Goal: Transaction & Acquisition: Book appointment/travel/reservation

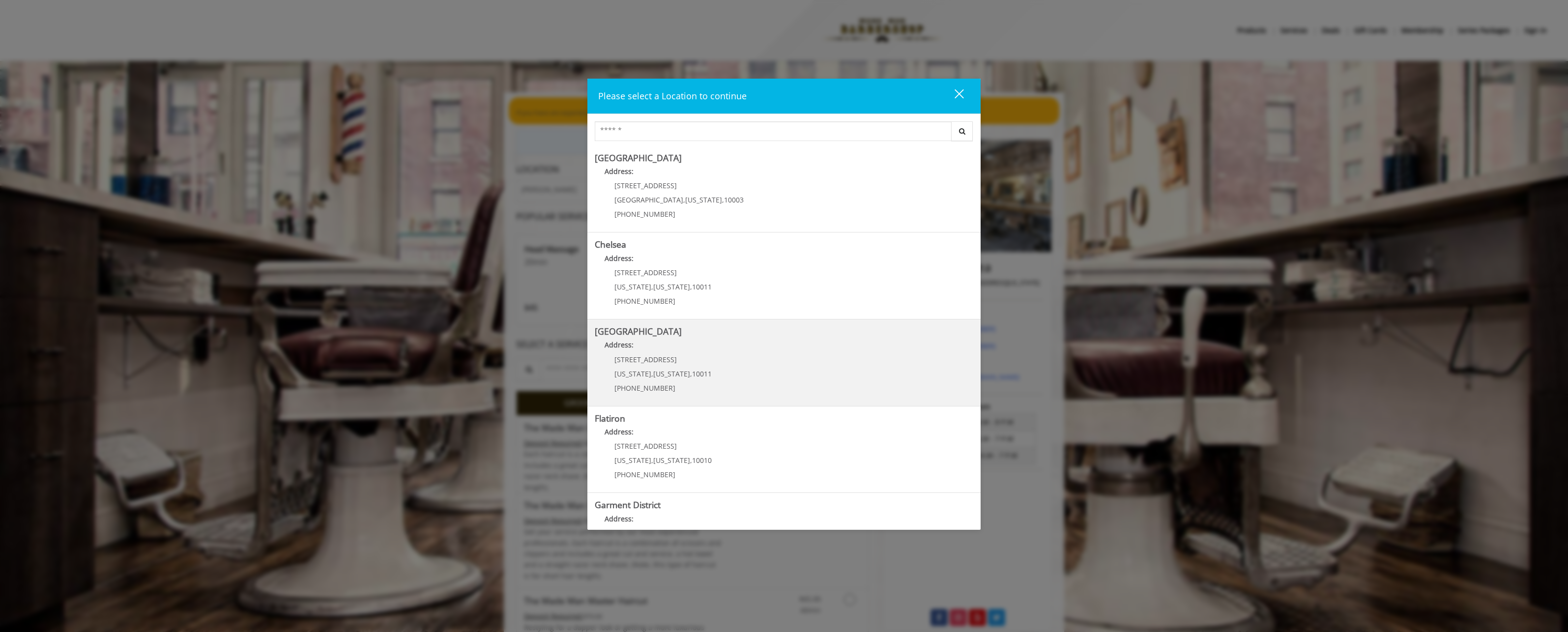
click at [735, 362] on Street "[GEOGRAPHIC_DATA] Address: [STREET_ADDRESS][US_STATE][US_STATE] (646) 850-0041" at bounding box center [784, 362] width 379 height 72
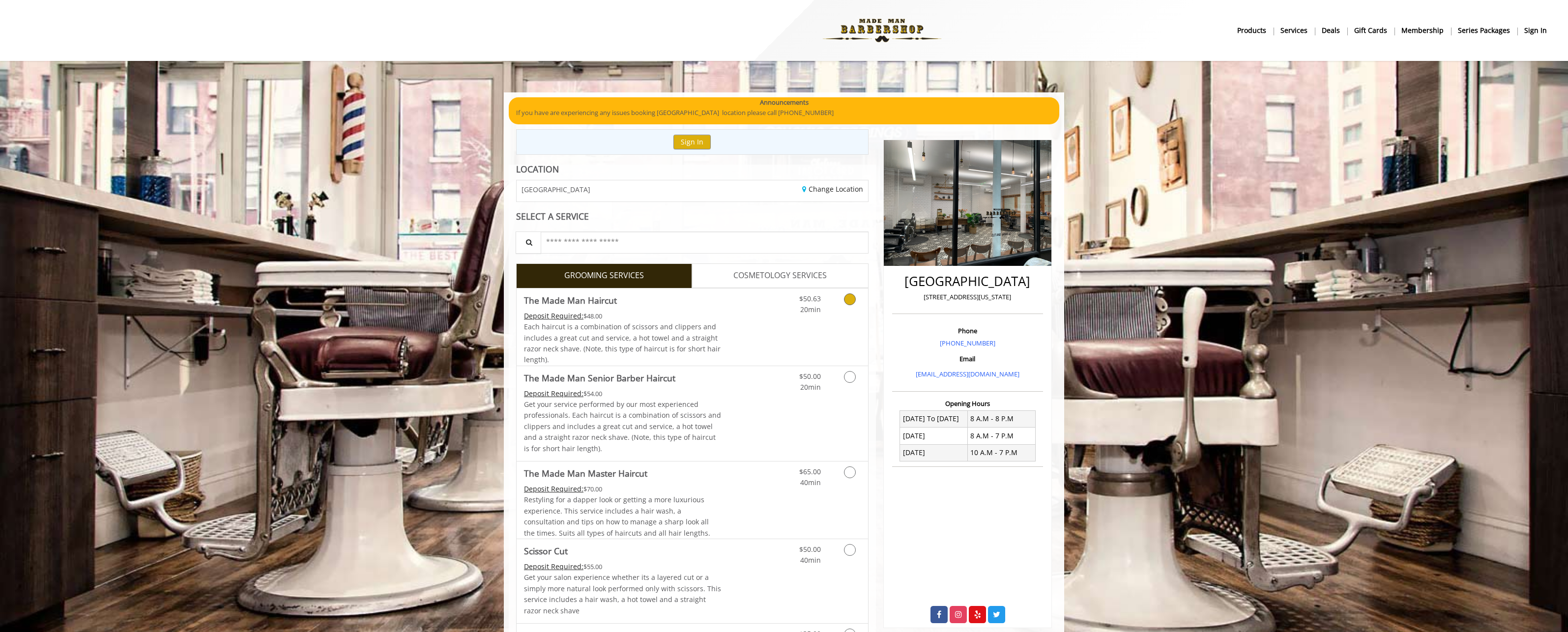
click at [855, 299] on icon "Grooming services" at bounding box center [850, 299] width 12 height 12
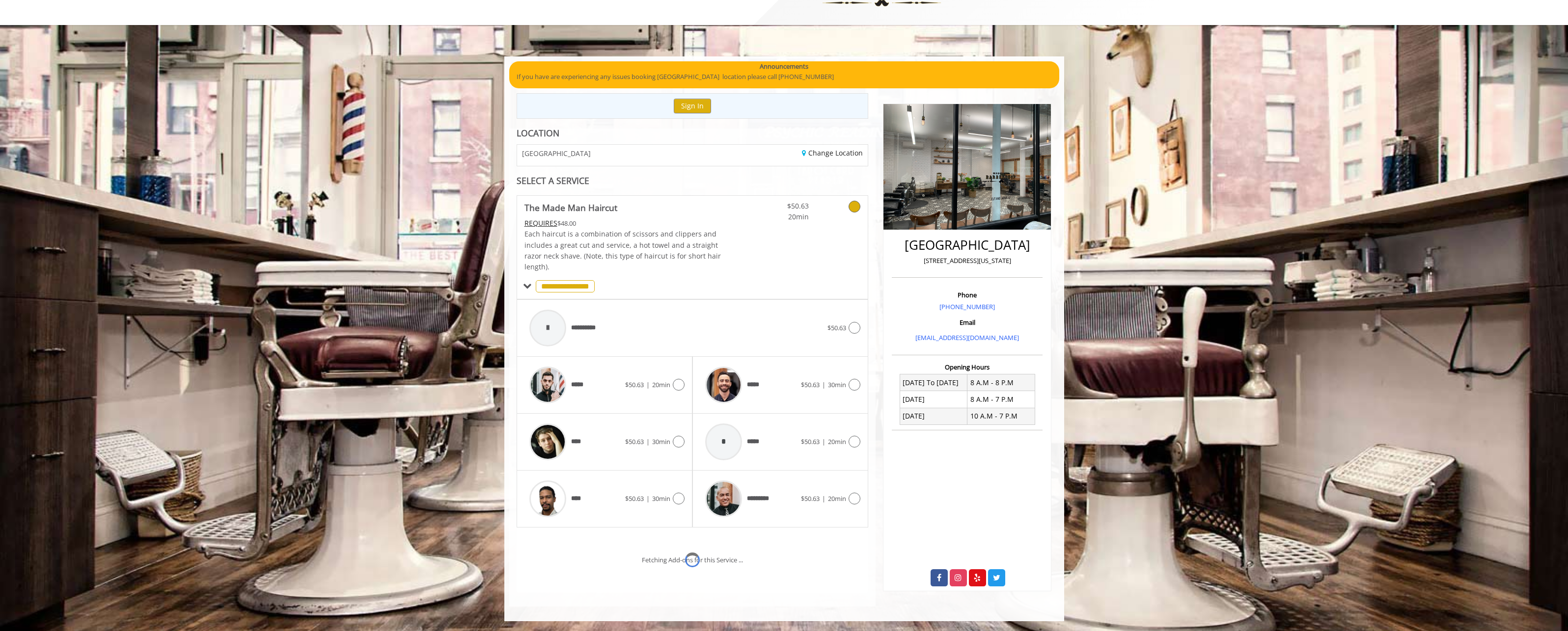
scroll to position [77, 0]
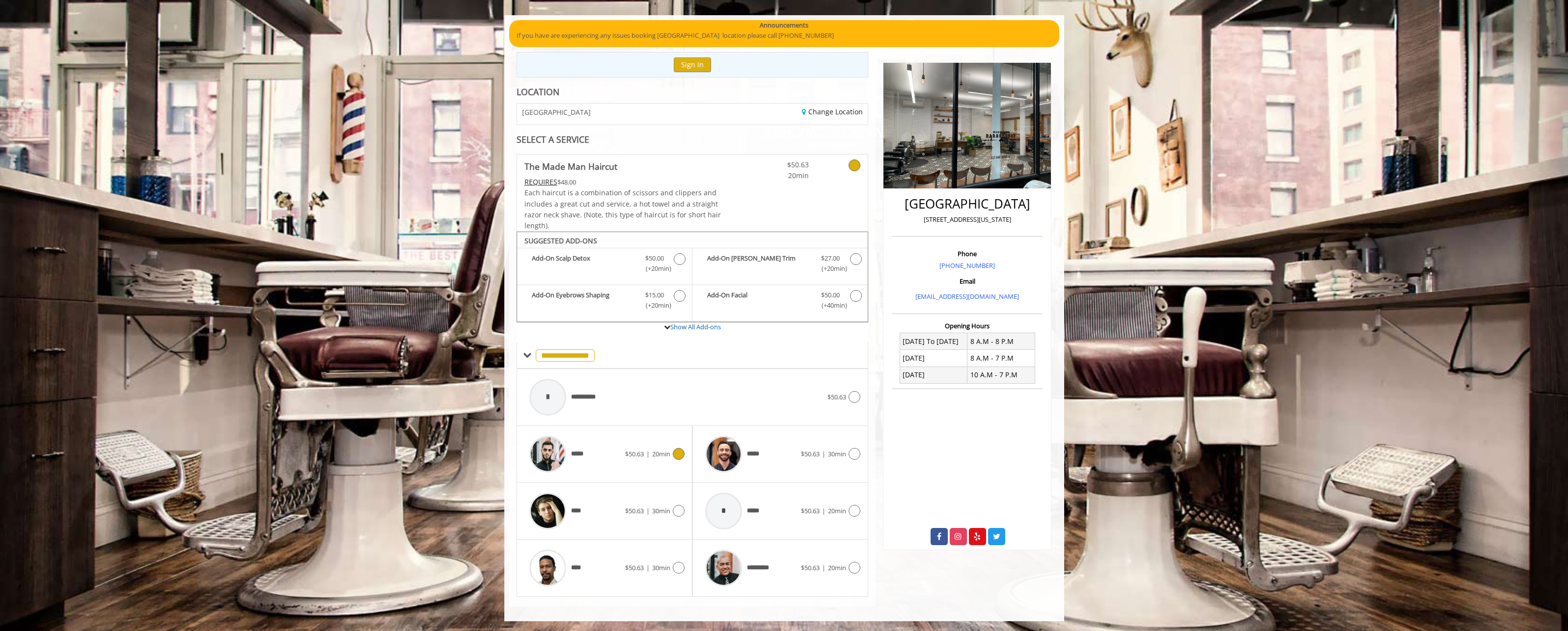
click at [658, 453] on span "20min" at bounding box center [661, 454] width 18 height 9
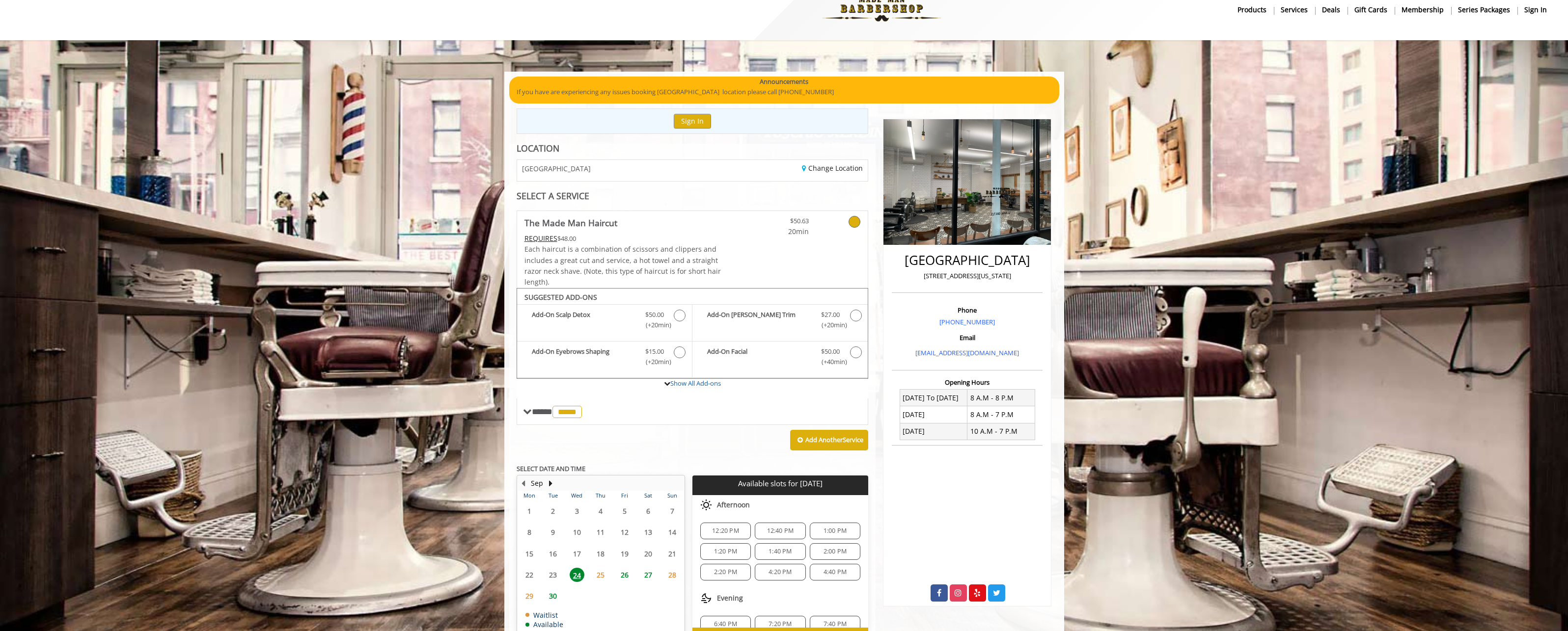
scroll to position [81, 0]
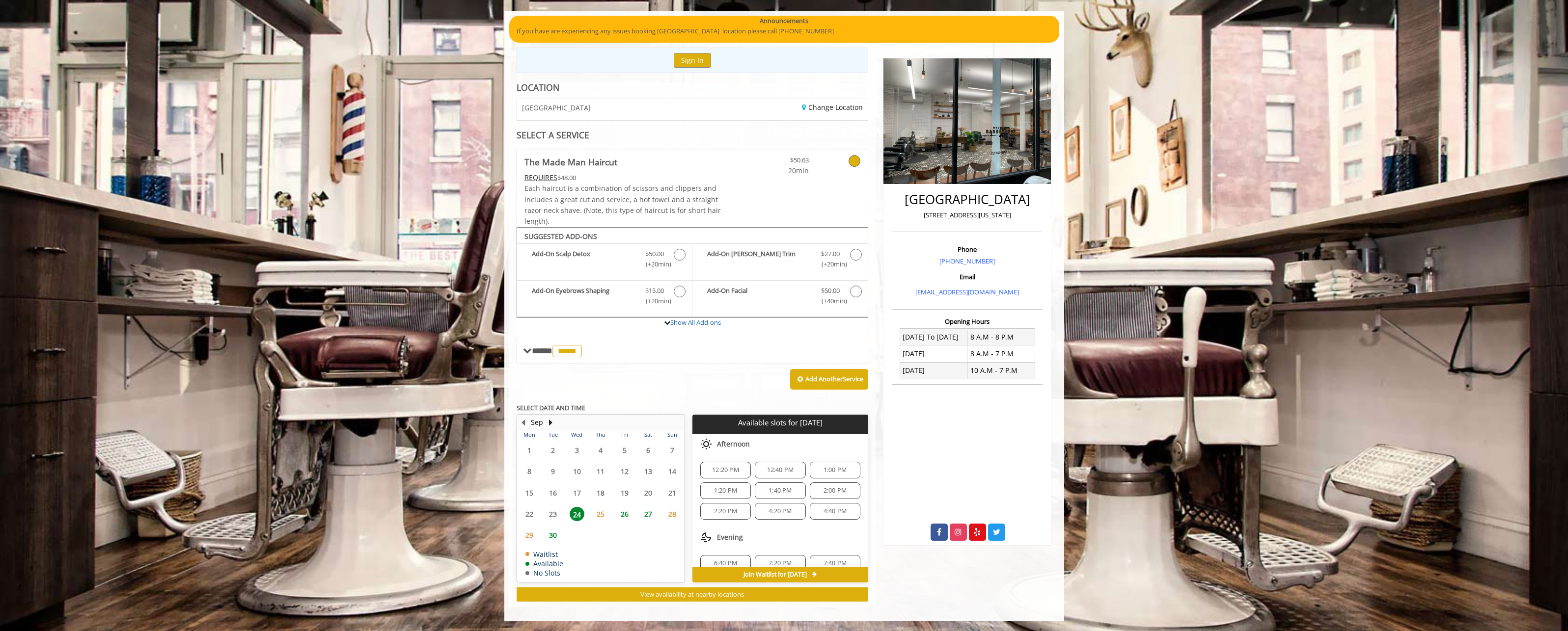
click at [728, 468] on span "12:20 PM" at bounding box center [726, 470] width 27 height 8
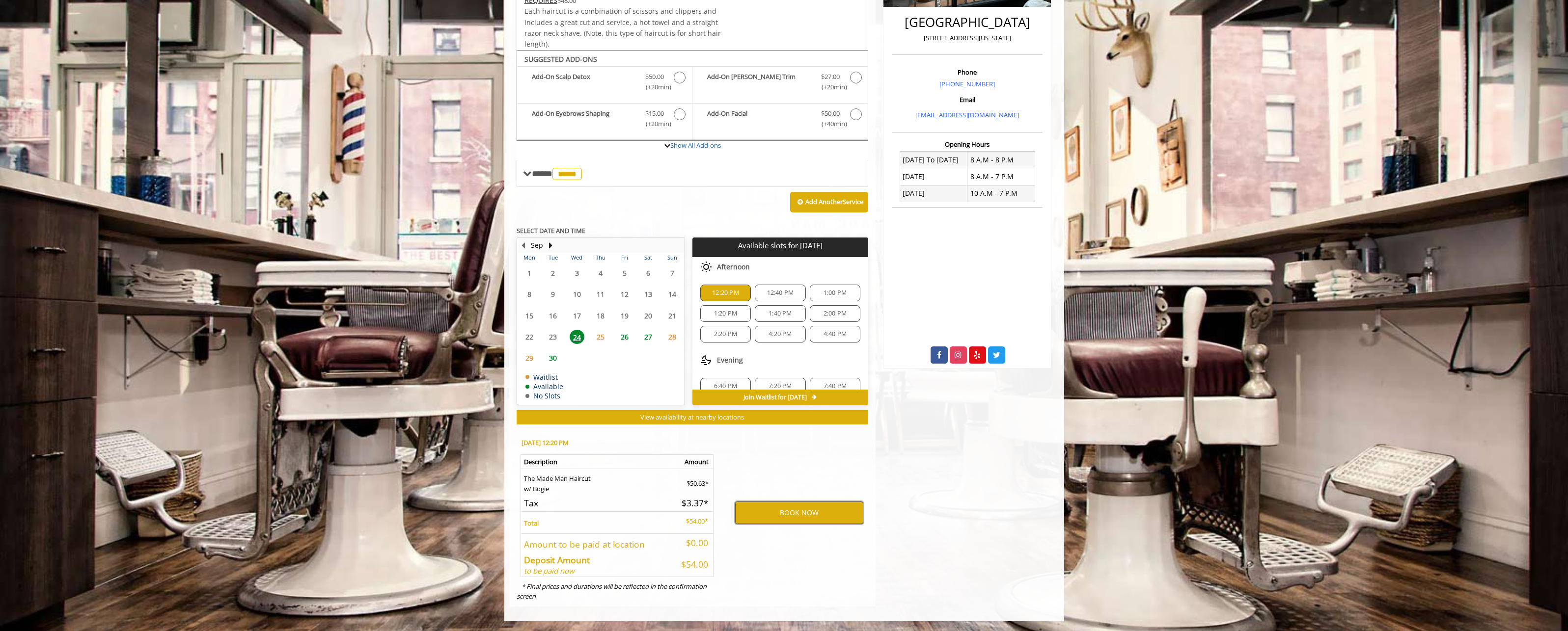
click at [796, 518] on button "BOOK NOW" at bounding box center [799, 513] width 128 height 23
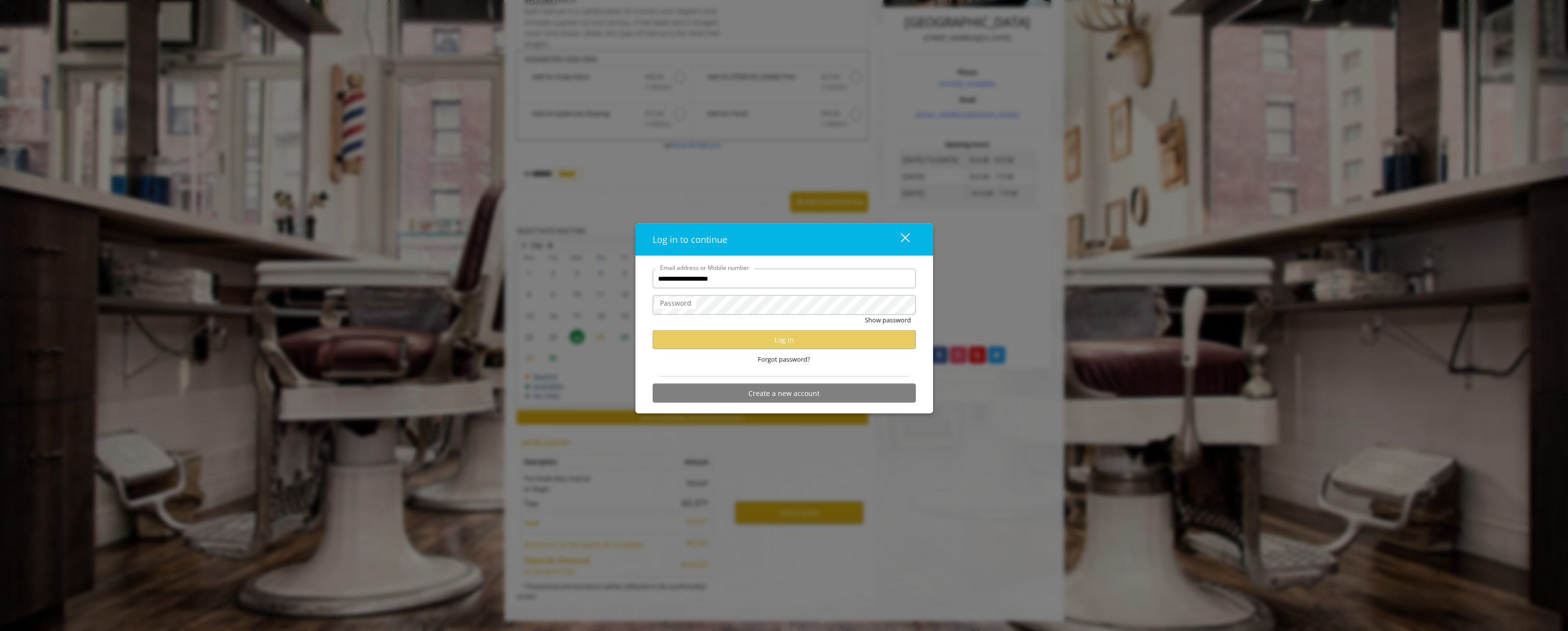
type input "**********"
click at [865, 315] on button "Show password" at bounding box center [888, 320] width 46 height 11
click at [799, 345] on button "Log in" at bounding box center [784, 340] width 263 height 19
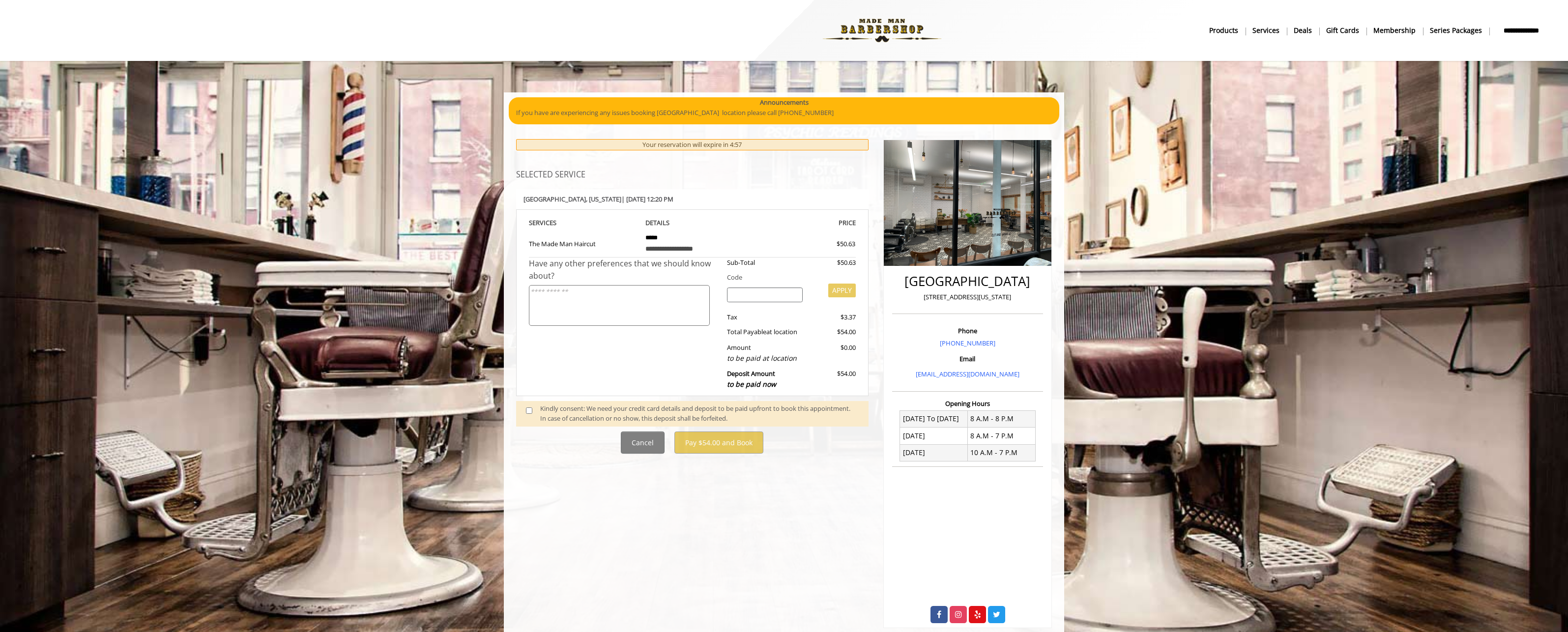
click at [523, 411] on span at bounding box center [533, 413] width 29 height 20
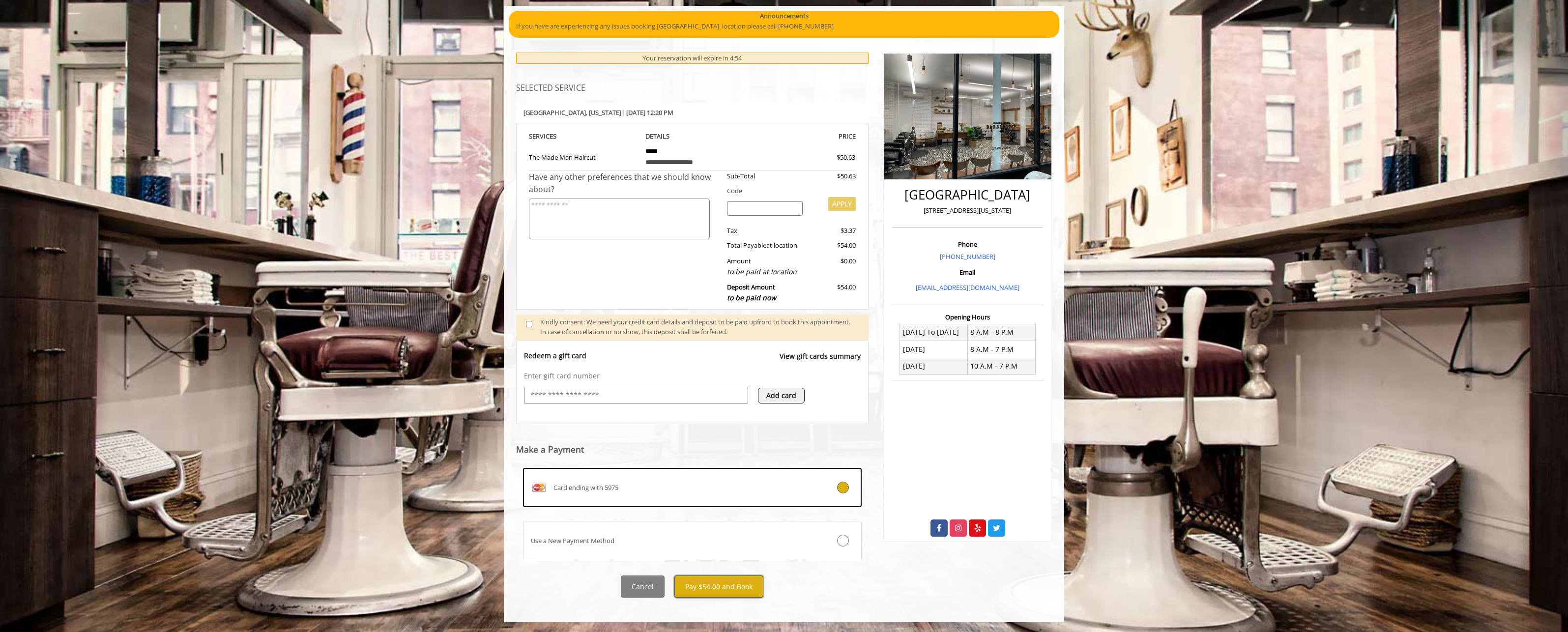
click at [740, 580] on button "Pay $54.00 and Book" at bounding box center [719, 586] width 89 height 22
